Goal: Entertainment & Leisure: Consume media (video, audio)

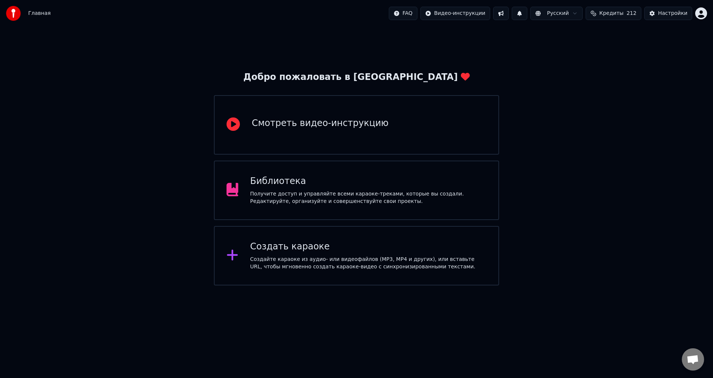
click at [467, 180] on div "Библиотека" at bounding box center [368, 181] width 237 height 12
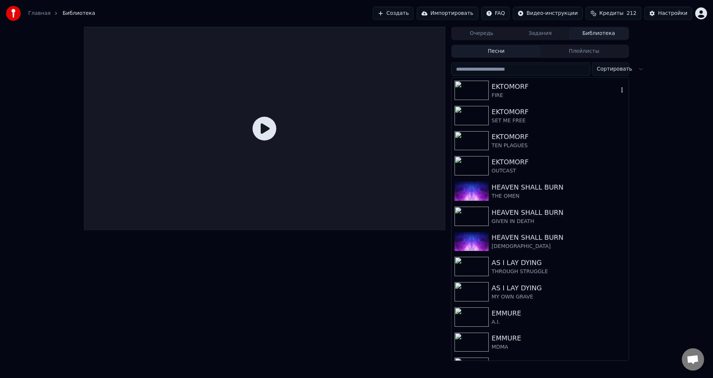
click at [511, 85] on div "EKTOMORF" at bounding box center [555, 86] width 127 height 10
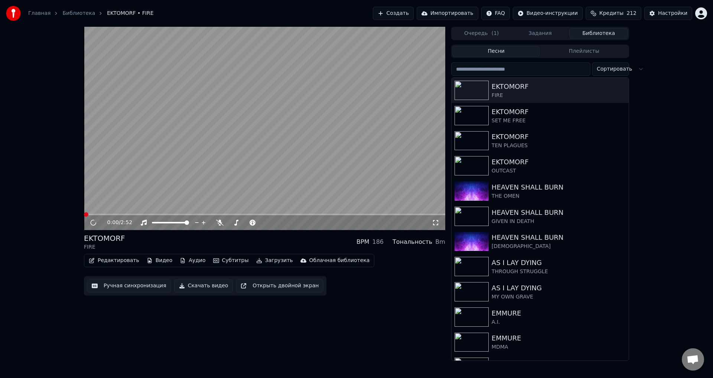
click at [310, 128] on video at bounding box center [264, 128] width 361 height 203
click at [263, 236] on div "EKTOMORF FIRE BPM 186 Тональность Bm" at bounding box center [264, 242] width 361 height 18
click at [242, 239] on div "EKTOMORF FIRE BPM 186 Тональность Bm" at bounding box center [264, 242] width 361 height 18
click at [141, 287] on button "Ручная синхронизация" at bounding box center [129, 285] width 84 height 13
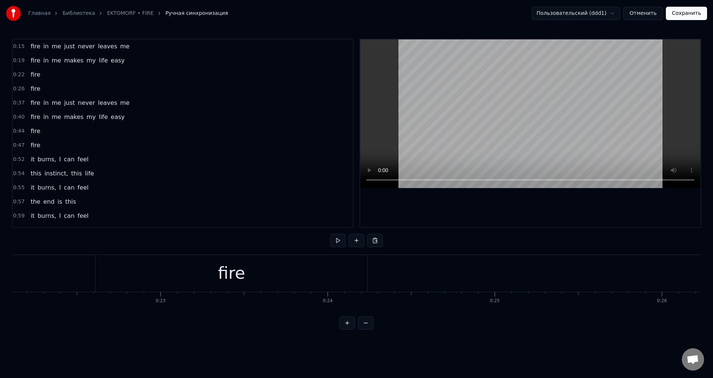
scroll to position [0, 3663]
click at [137, 275] on div "fire" at bounding box center [263, 273] width 272 height 37
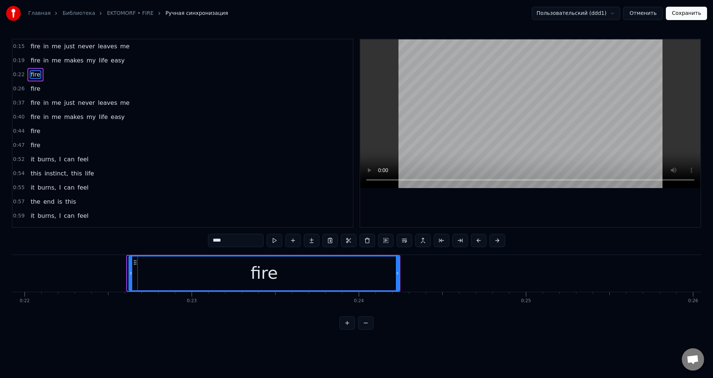
click at [130, 272] on icon at bounding box center [130, 273] width 3 height 6
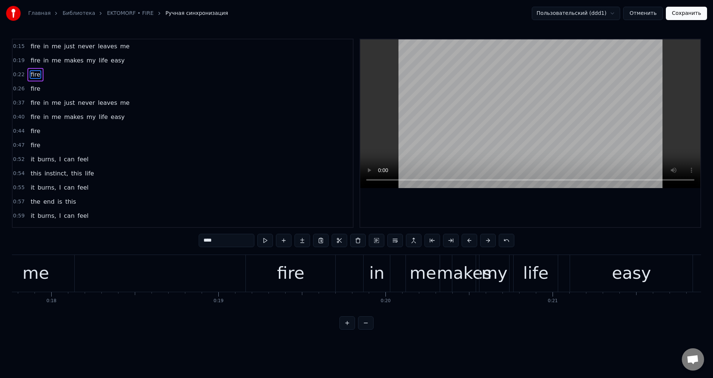
scroll to position [0, 2937]
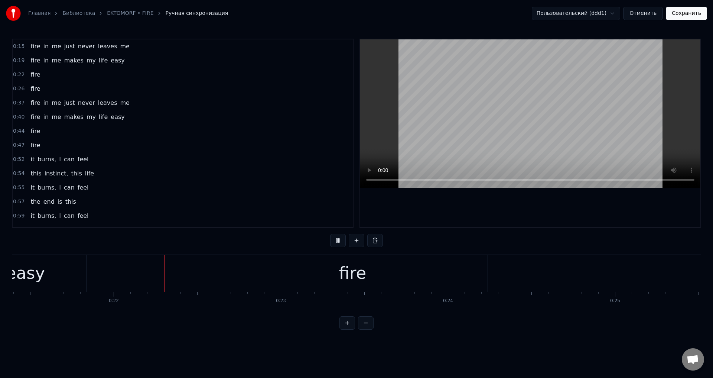
scroll to position [0, 3574]
click at [684, 13] on button "Сохранить" at bounding box center [686, 13] width 41 height 13
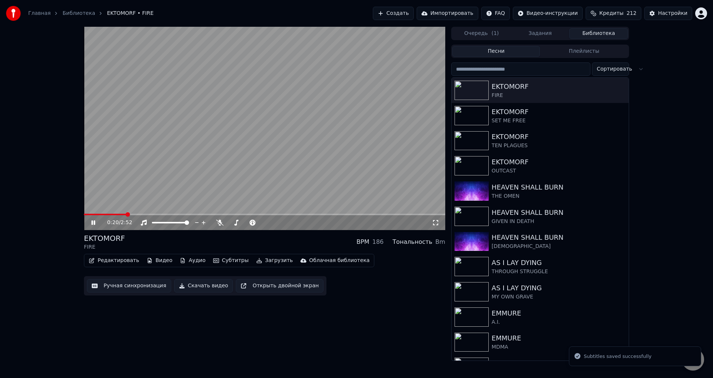
click at [127, 213] on span at bounding box center [264, 213] width 361 height 1
click at [206, 242] on div "EKTOMORF FIRE BPM 186 Тональность Bm" at bounding box center [264, 242] width 361 height 18
click at [104, 215] on span at bounding box center [108, 213] width 48 height 1
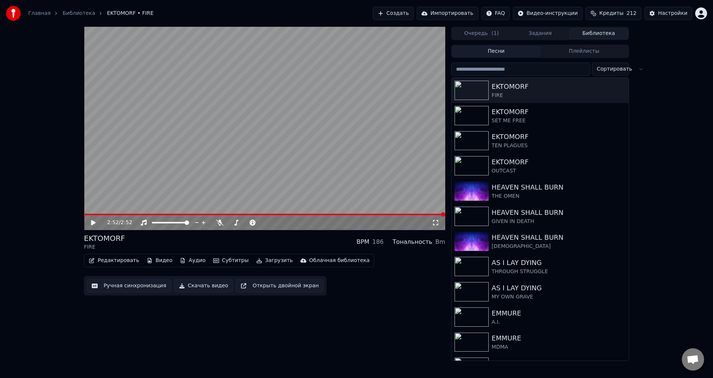
click at [684, 171] on div "2:52 / 2:52 EKTOMORF FIRE BPM 186 Тональность Bm Редактировать Видео Аудио Субт…" at bounding box center [356, 194] width 713 height 334
click at [534, 139] on div "EKTOMORF" at bounding box center [555, 136] width 127 height 10
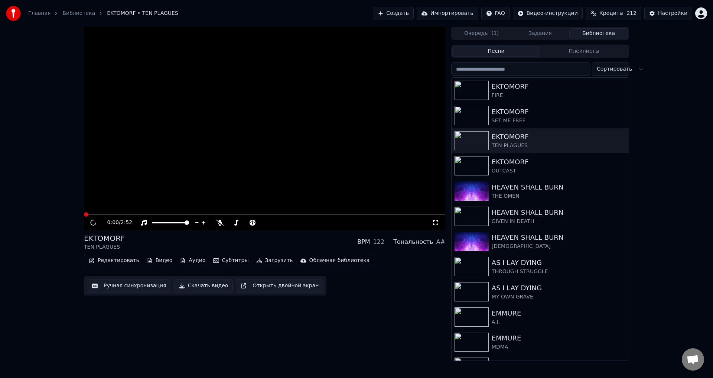
click at [252, 241] on div "EKTOMORF TEN PLAGUES BPM 122 Тональность A#" at bounding box center [264, 242] width 361 height 18
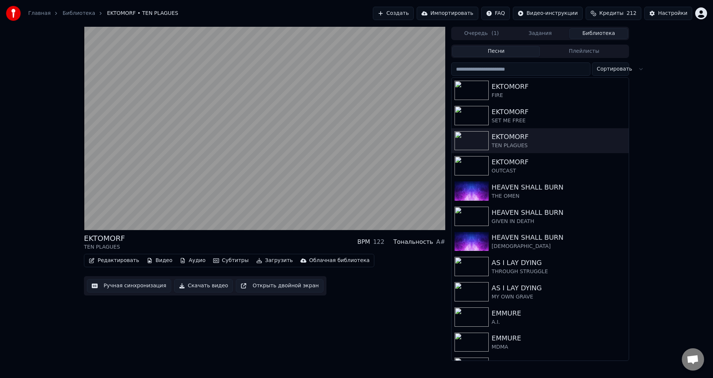
click at [265, 238] on div "EKTOMORF TEN PLAGUES BPM 122 Тональность A#" at bounding box center [264, 242] width 361 height 18
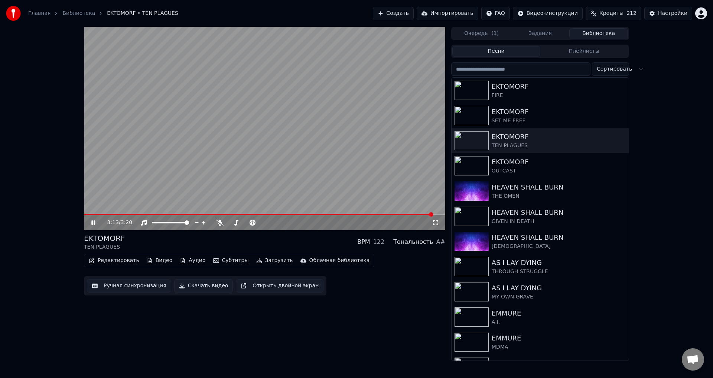
click at [276, 119] on video at bounding box center [264, 128] width 361 height 203
click at [519, 97] on div "FIRE" at bounding box center [555, 95] width 127 height 7
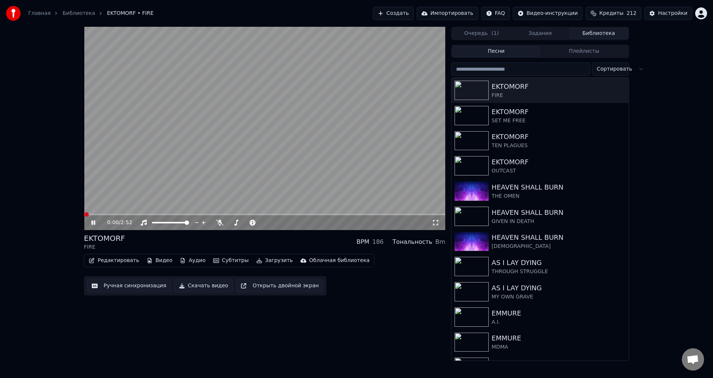
click at [259, 242] on div "EKTOMORF FIRE BPM 186 Тональность Bm" at bounding box center [264, 242] width 361 height 18
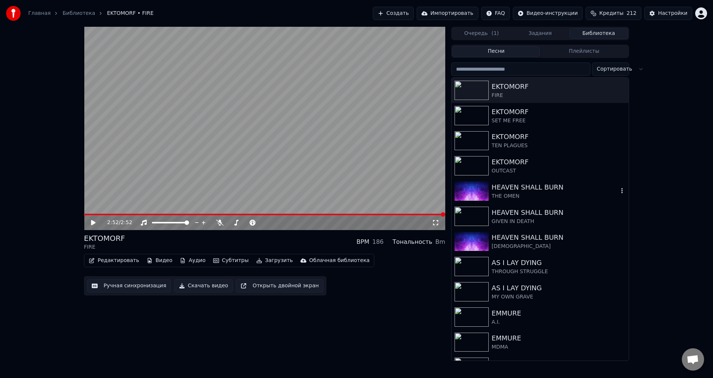
click at [535, 193] on div "THE OMEN" at bounding box center [555, 195] width 127 height 7
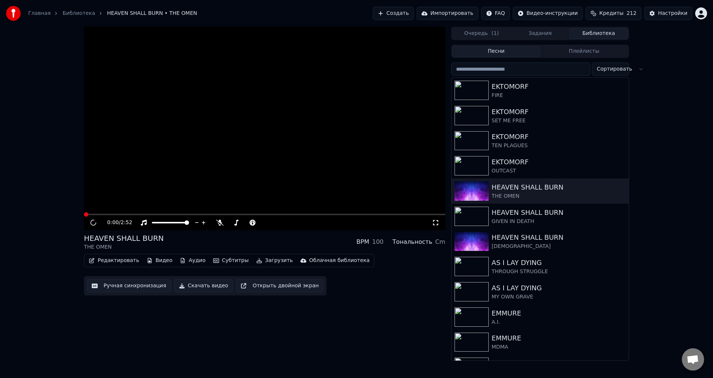
click at [273, 240] on div "HEAVEN SHALL BURN THE OMEN BPM 100 Тональность Cm" at bounding box center [264, 242] width 361 height 18
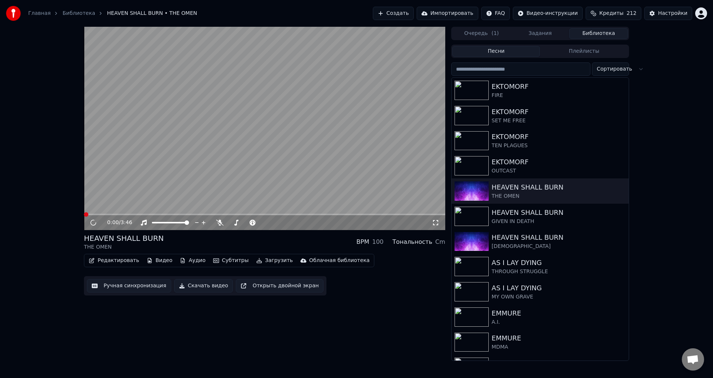
click at [273, 240] on div "HEAVEN SHALL BURN THE OMEN BPM 100 Тональность Cm" at bounding box center [264, 242] width 361 height 18
click at [272, 240] on div "HEAVEN SHALL BURN THE OMEN BPM 100 Тональность Cm" at bounding box center [264, 242] width 361 height 18
click at [262, 239] on div "HEAVEN SHALL BURN THE OMEN BPM 100 Тональность Cm" at bounding box center [264, 242] width 361 height 18
click at [289, 320] on div "1:15 / 3:46 HEAVEN SHALL BURN THE OMEN BPM 100 Тональность Cm Редактировать Вид…" at bounding box center [264, 194] width 361 height 334
click at [255, 240] on div "HEAVEN SHALL BURN THE OMEN BPM 100 Тональность Cm" at bounding box center [264, 242] width 361 height 18
